Goal: Find specific page/section

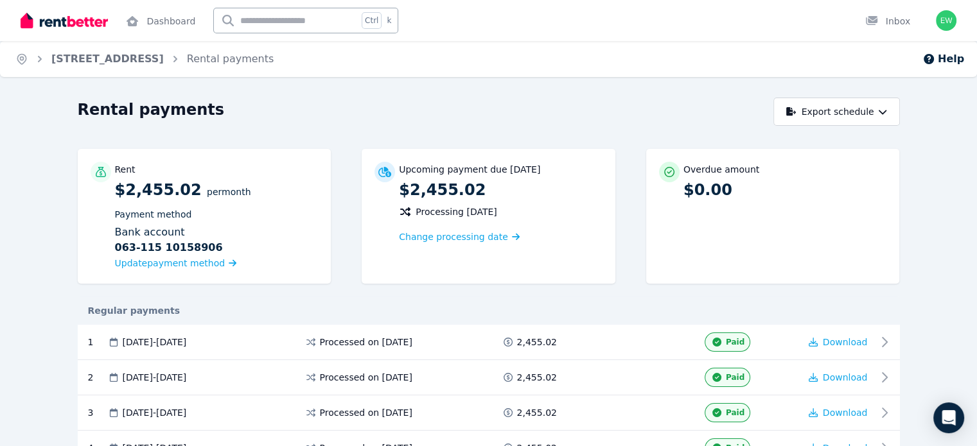
click at [101, 59] on link "[STREET_ADDRESS]" at bounding box center [107, 59] width 112 height 12
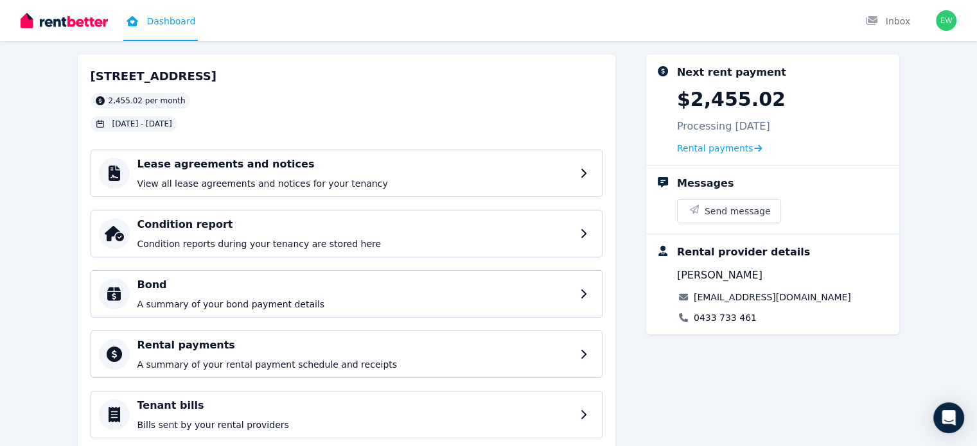
scroll to position [85, 0]
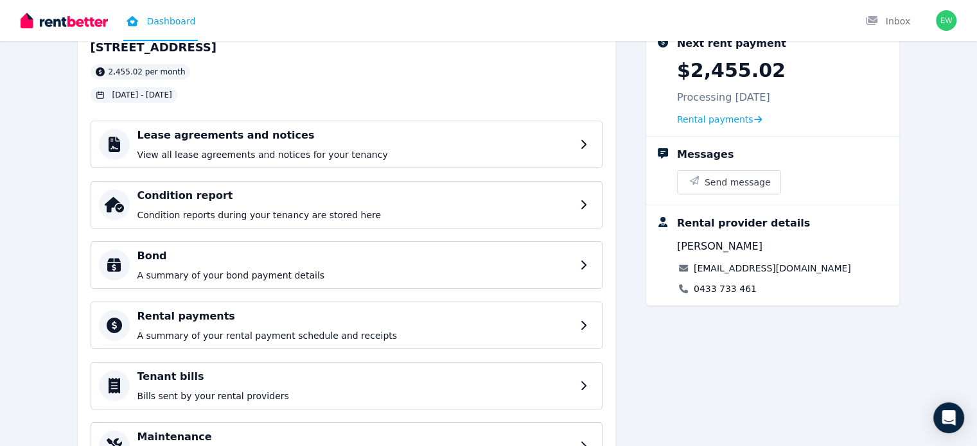
click at [399, 222] on div "Condition report Condition reports during your tenancy are stored here" at bounding box center [347, 205] width 512 height 48
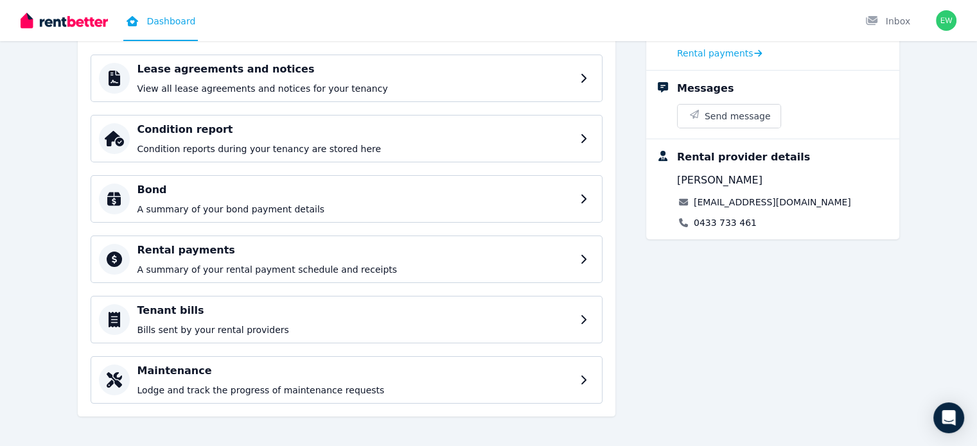
scroll to position [154, 0]
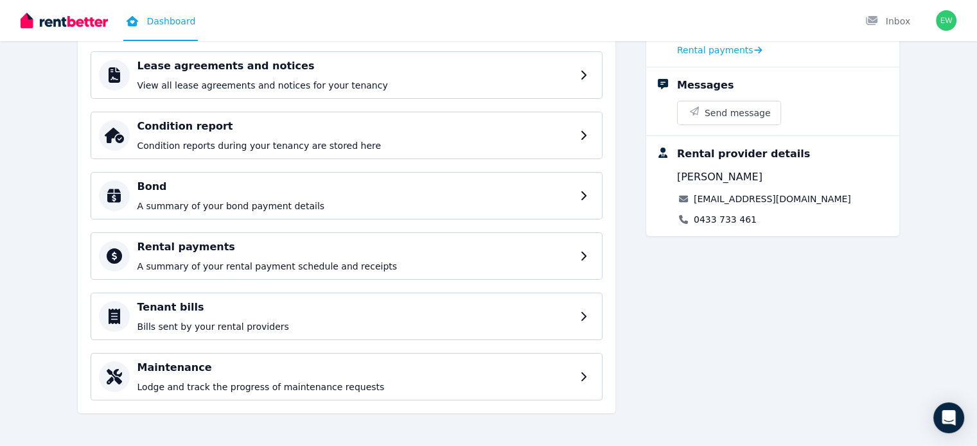
click at [240, 360] on h4 "Maintenance" at bounding box center [354, 367] width 435 height 15
